Goal: Transaction & Acquisition: Purchase product/service

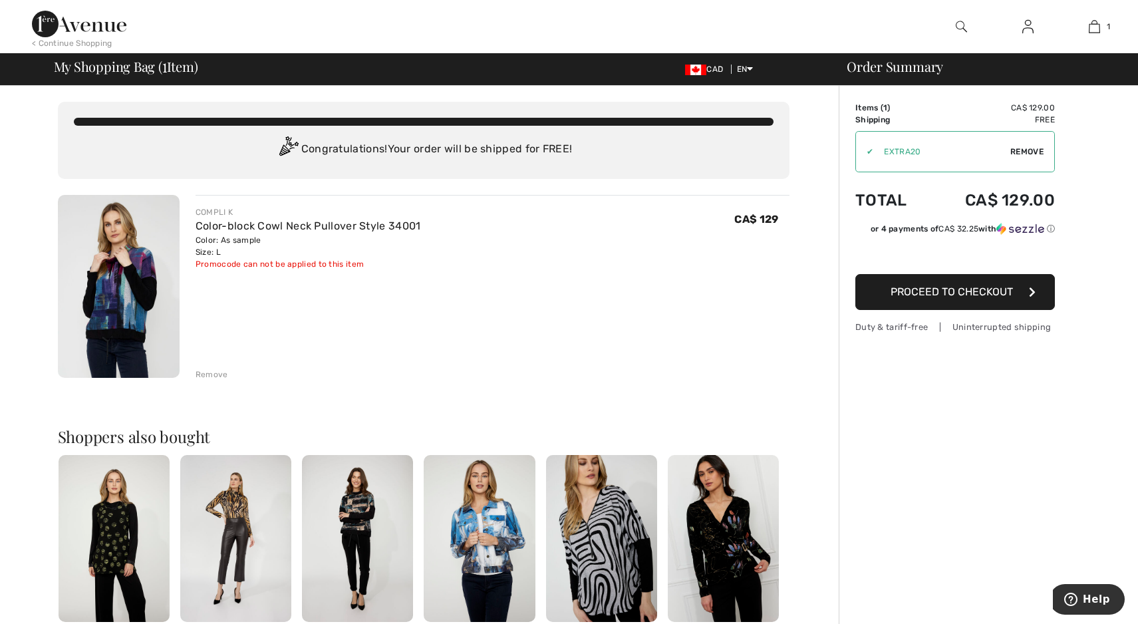
click at [957, 291] on span "Proceed to Checkout" at bounding box center [951, 291] width 122 height 13
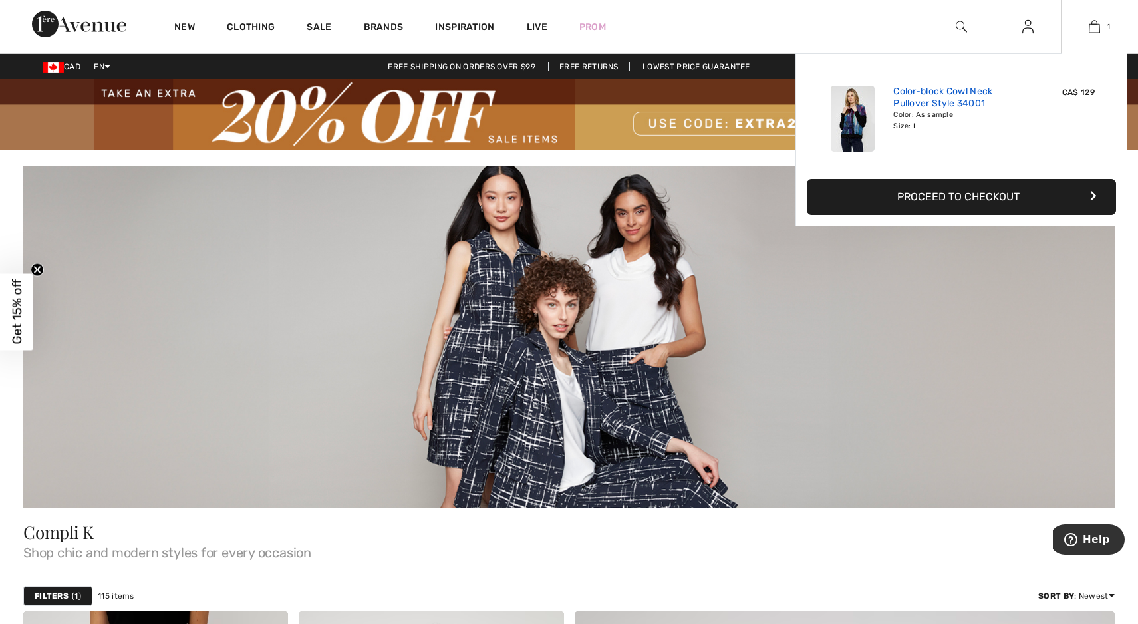
click at [922, 96] on link "Color-block Cowl Neck Pullover Style 34001" at bounding box center [958, 98] width 131 height 24
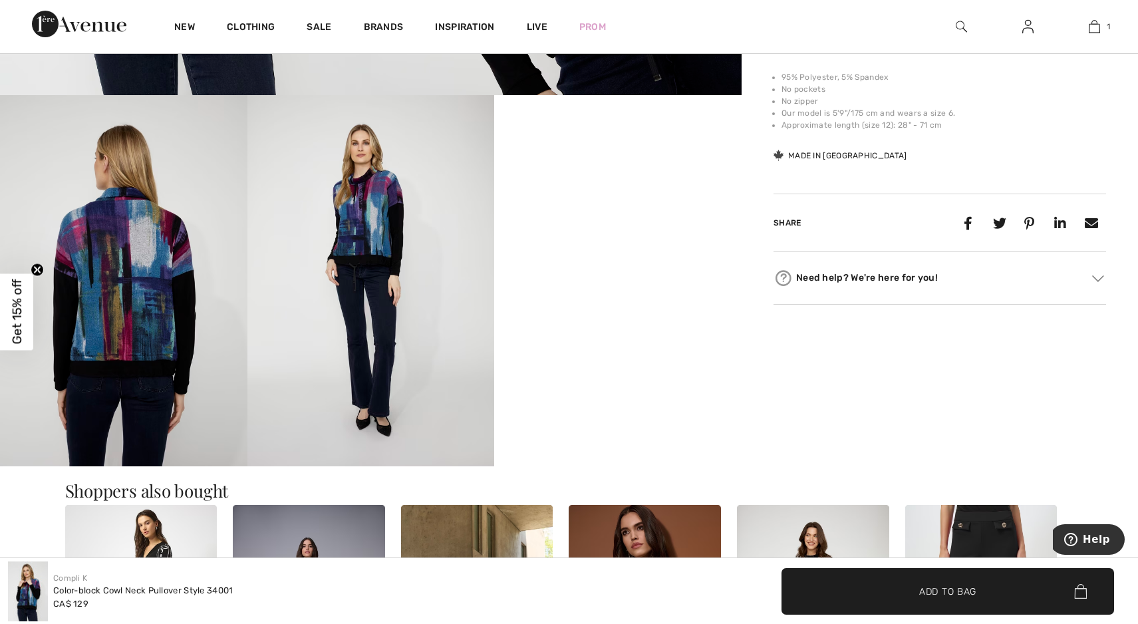
scroll to position [579, 0]
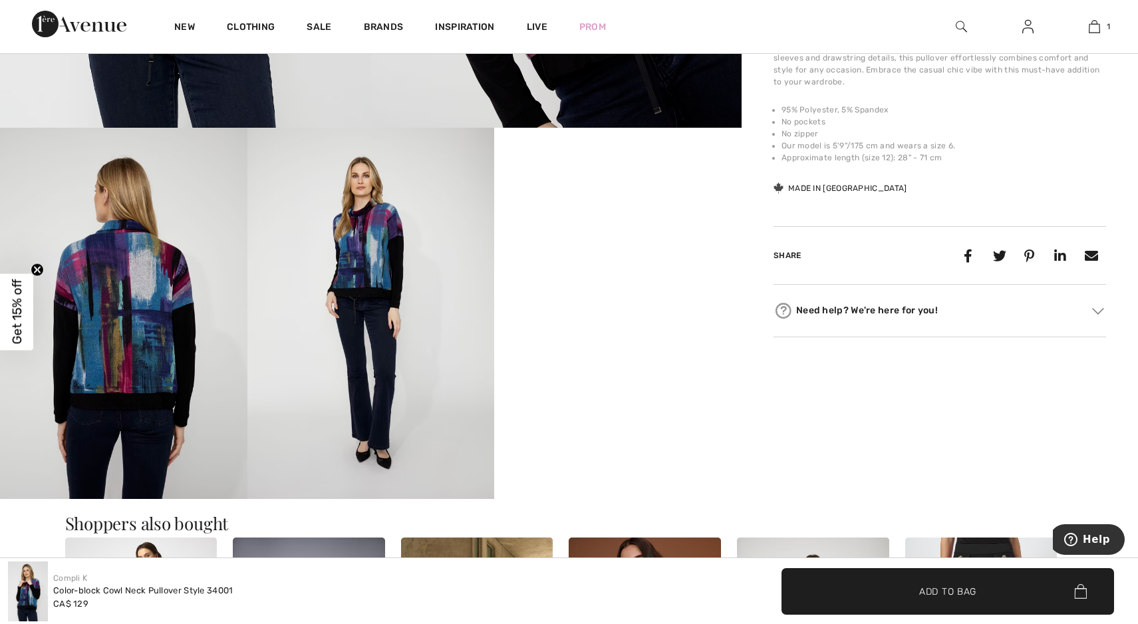
click at [868, 309] on div "Need help? We're here for you!" at bounding box center [939, 311] width 332 height 20
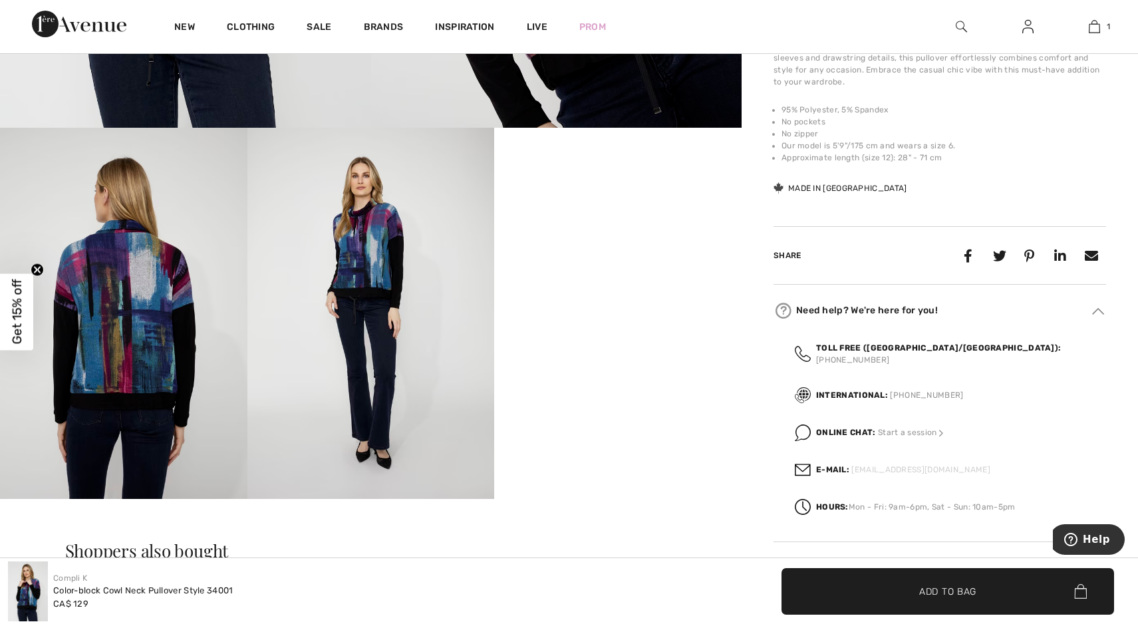
click at [857, 465] on link "[EMAIL_ADDRESS][DOMAIN_NAME]" at bounding box center [920, 469] width 138 height 9
click at [881, 465] on link "[EMAIL_ADDRESS][DOMAIN_NAME]" at bounding box center [920, 469] width 138 height 9
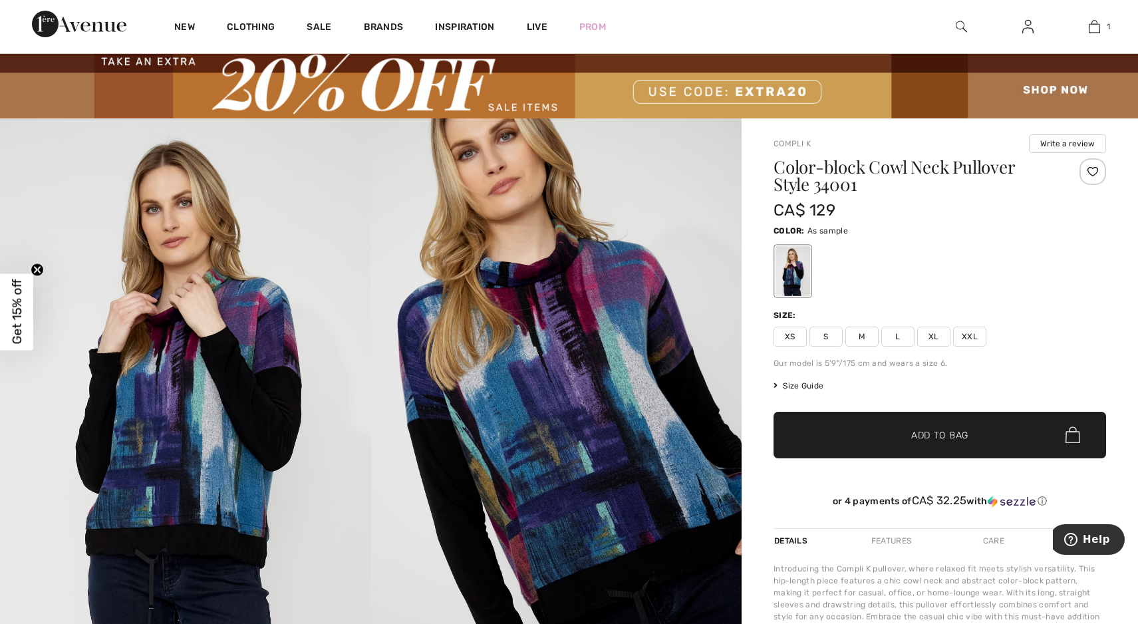
scroll to position [0, 0]
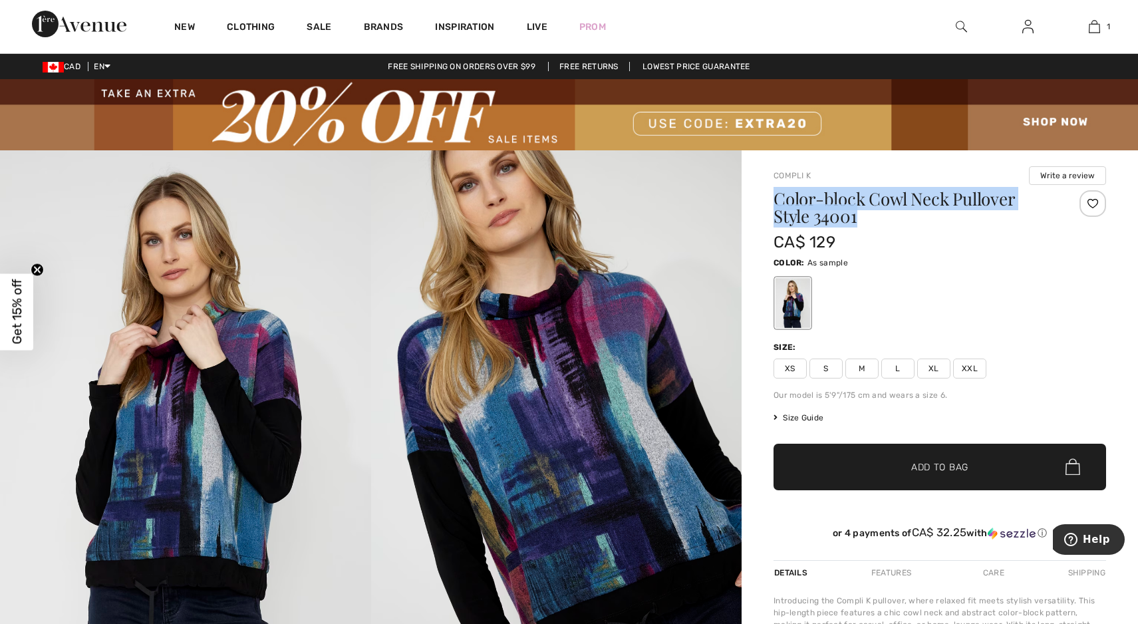
drag, startPoint x: 775, startPoint y: 201, endPoint x: 877, endPoint y: 217, distance: 103.0
click at [877, 217] on h1 "Color-block Cowl Neck Pullover Style 34001" at bounding box center [911, 207] width 277 height 35
drag, startPoint x: 877, startPoint y: 217, endPoint x: 838, endPoint y: 218, distance: 38.6
copy h1 "Color-block Cowl Neck Pullover Style 34001"
